Goal: Task Accomplishment & Management: Manage account settings

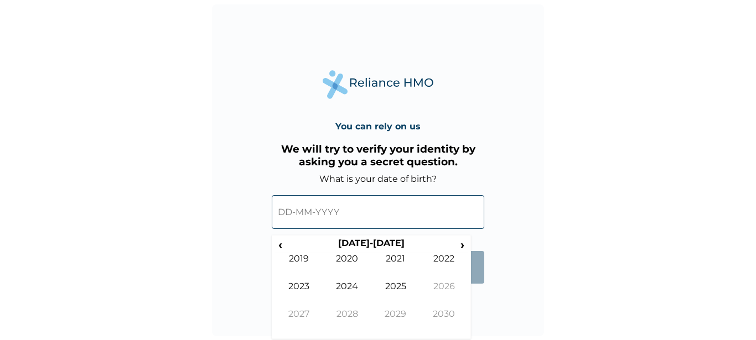
click at [302, 219] on input "text" at bounding box center [378, 212] width 212 height 34
click at [279, 212] on input "text" at bounding box center [378, 212] width 212 height 34
click at [284, 242] on span "‹" at bounding box center [280, 245] width 12 height 14
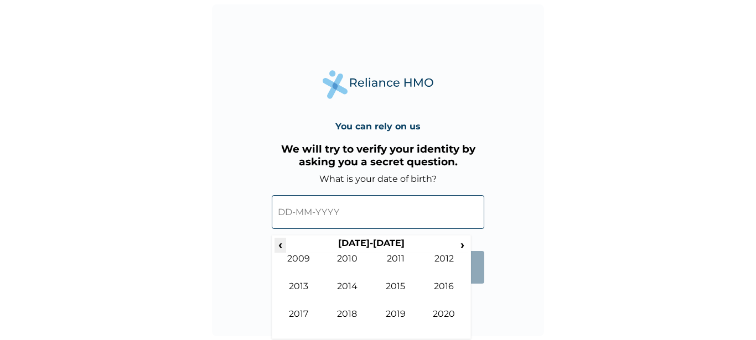
click at [284, 242] on span "‹" at bounding box center [280, 245] width 12 height 14
click at [300, 317] on td "1997" at bounding box center [298, 323] width 49 height 28
click at [298, 292] on td "May" at bounding box center [298, 295] width 49 height 28
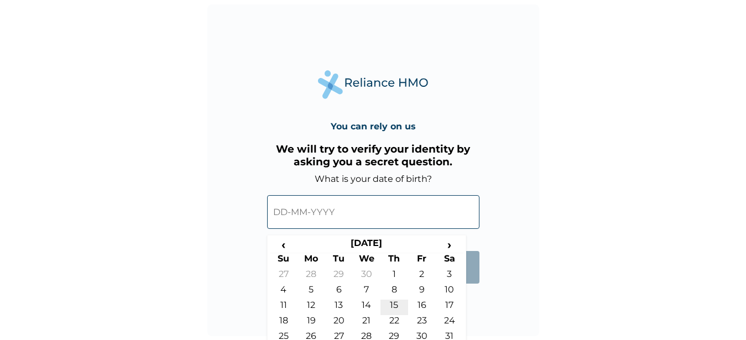
click at [392, 304] on td "15" at bounding box center [395, 307] width 28 height 15
type input "[DATE]"
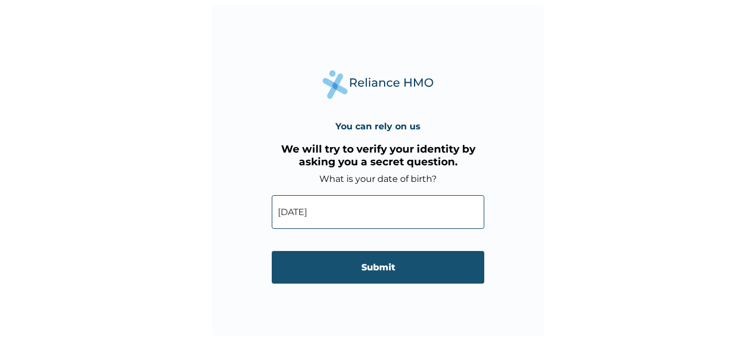
click at [360, 277] on input "Submit" at bounding box center [378, 267] width 212 height 33
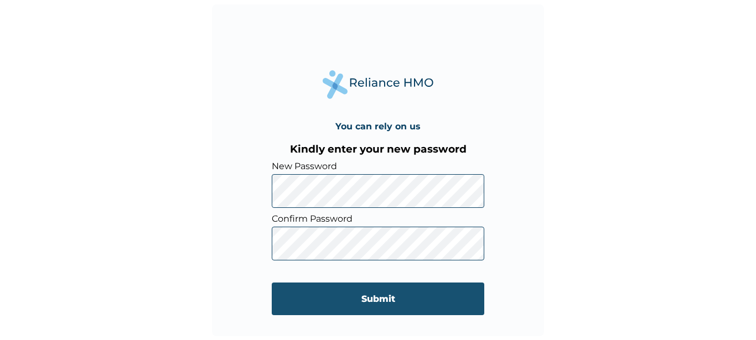
click at [365, 307] on input "Submit" at bounding box center [378, 299] width 212 height 33
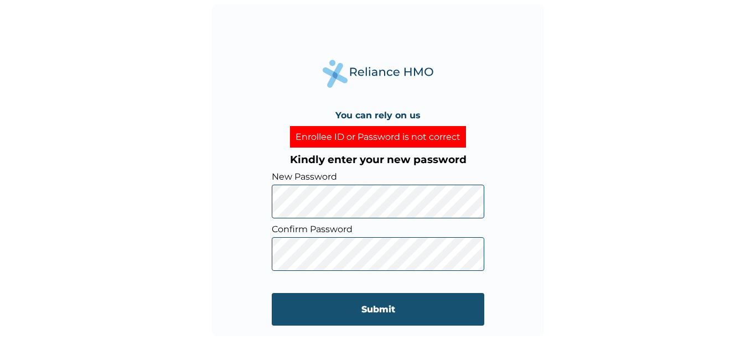
click at [293, 310] on input "Submit" at bounding box center [378, 309] width 212 height 33
click at [398, 321] on input "Submit" at bounding box center [378, 309] width 212 height 33
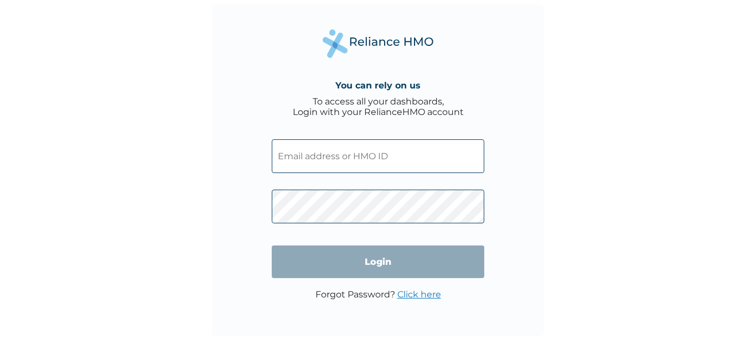
click at [343, 153] on input "text" at bounding box center [378, 156] width 212 height 34
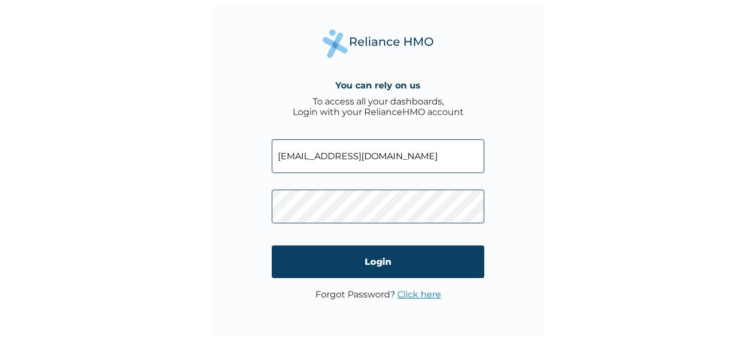
type input "oseremeojeifo@gmail.com"
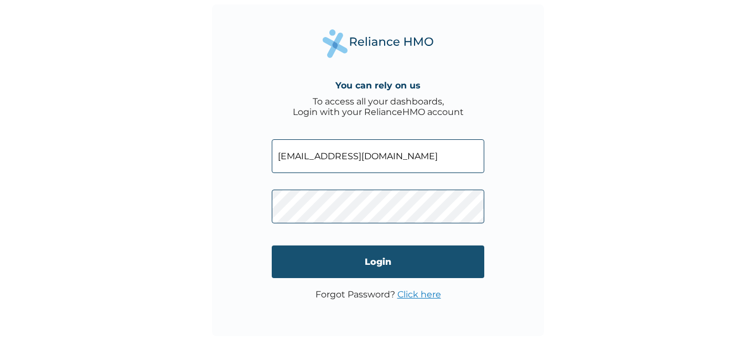
click at [361, 268] on input "Login" at bounding box center [378, 262] width 212 height 33
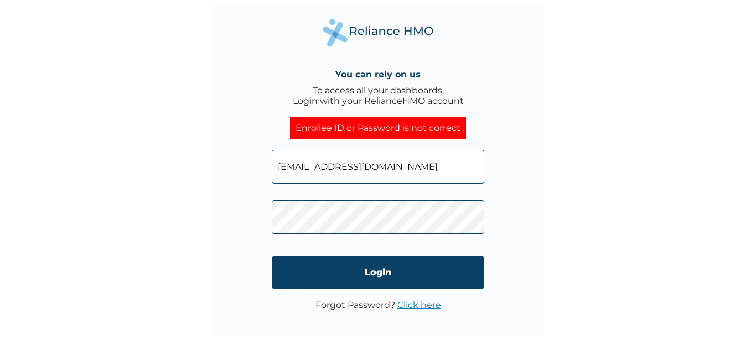
click at [162, 103] on div "You can rely on us To access all your dashboards, Login with your RelianceHMO a…" at bounding box center [378, 170] width 756 height 340
